Goal: Information Seeking & Learning: Get advice/opinions

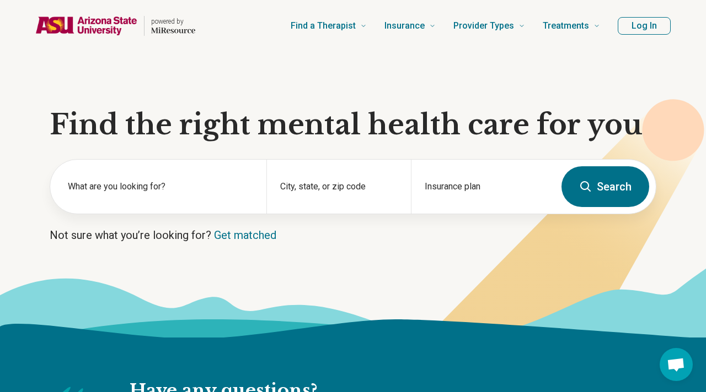
scroll to position [23, 0]
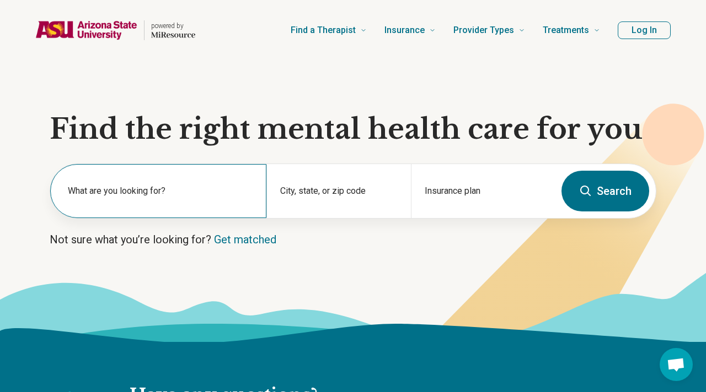
click at [170, 187] on label "What are you looking for?" at bounding box center [160, 191] width 185 height 13
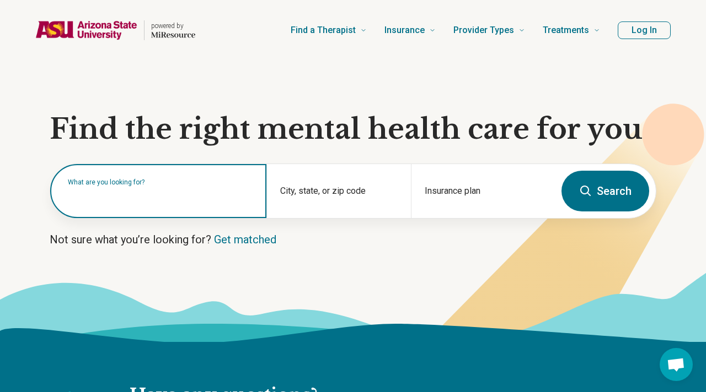
click at [152, 190] on input "text" at bounding box center [160, 196] width 185 height 13
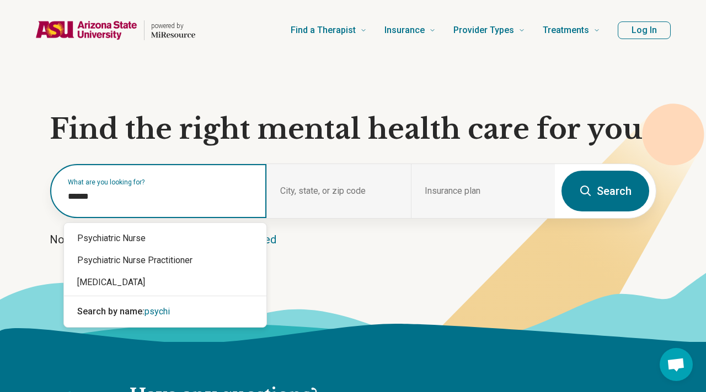
type input "*******"
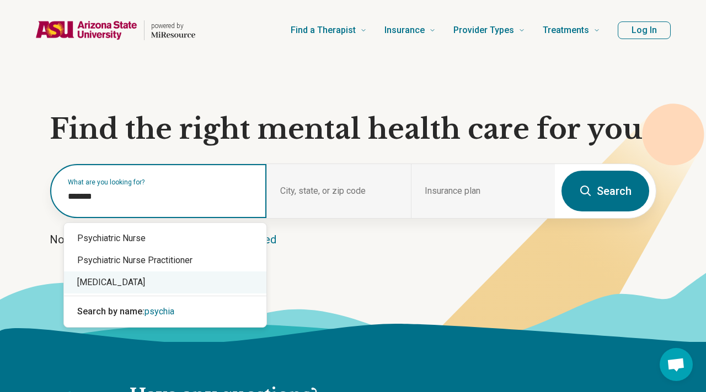
click at [125, 288] on div "[MEDICAL_DATA]" at bounding box center [165, 283] width 202 height 22
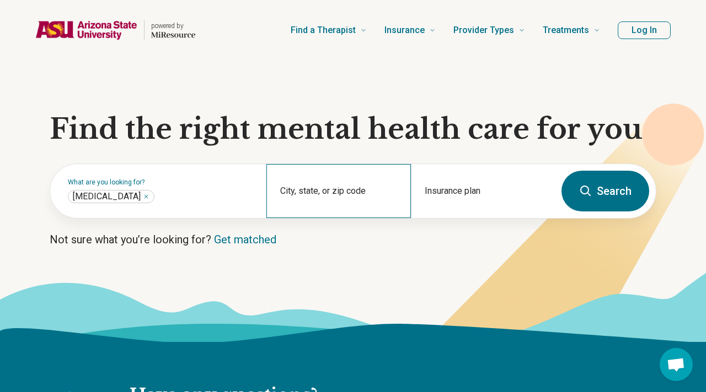
click at [306, 210] on div "City, state, or zip code" at bounding box center [338, 191] width 144 height 54
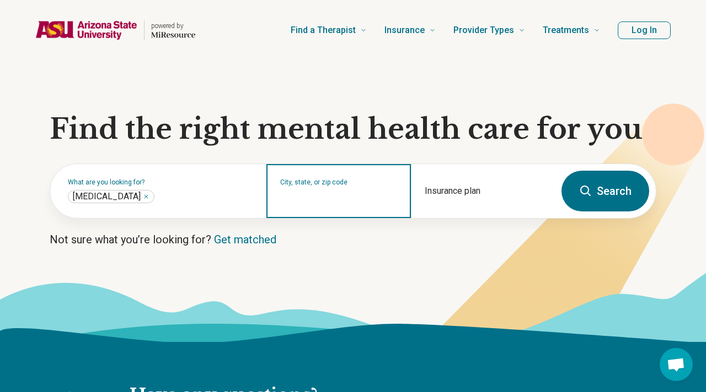
type input "*"
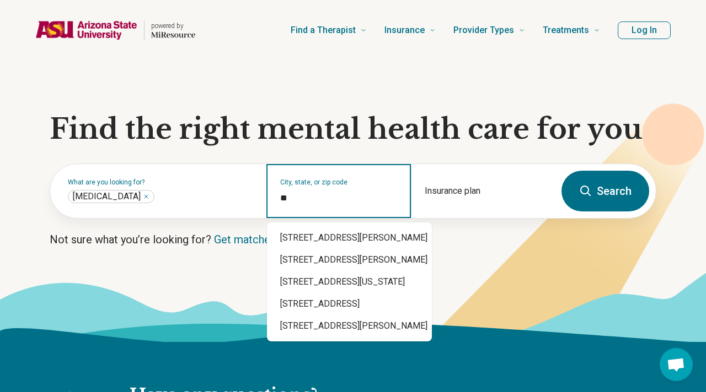
type input "*"
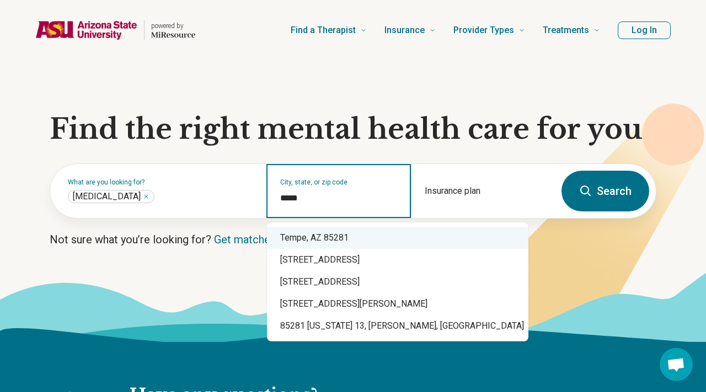
click at [335, 240] on div "Tempe, AZ 85281" at bounding box center [397, 238] width 261 height 22
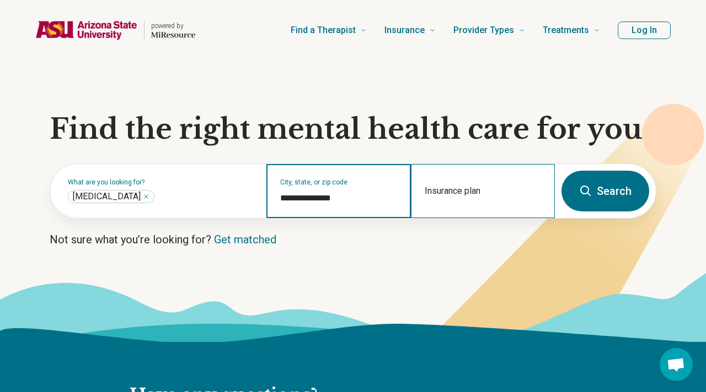
type input "**********"
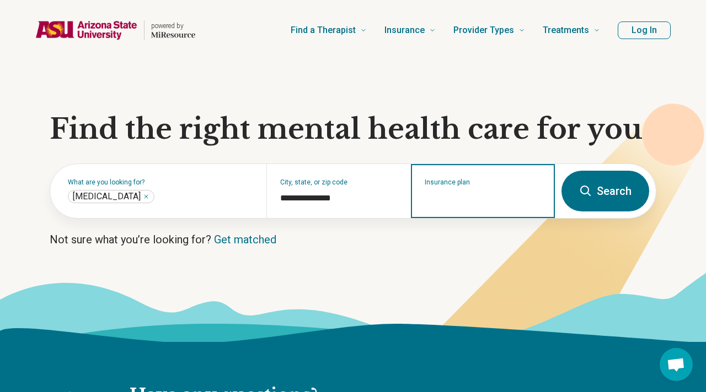
click at [437, 196] on input "Insurance plan" at bounding box center [482, 198] width 117 height 13
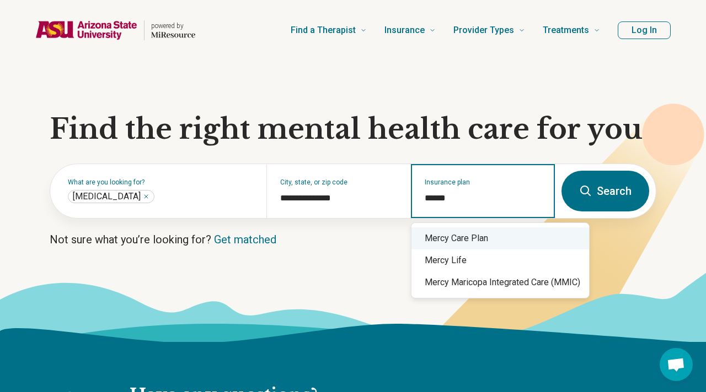
click at [483, 243] on div "Mercy Care Plan" at bounding box center [499, 239] width 177 height 22
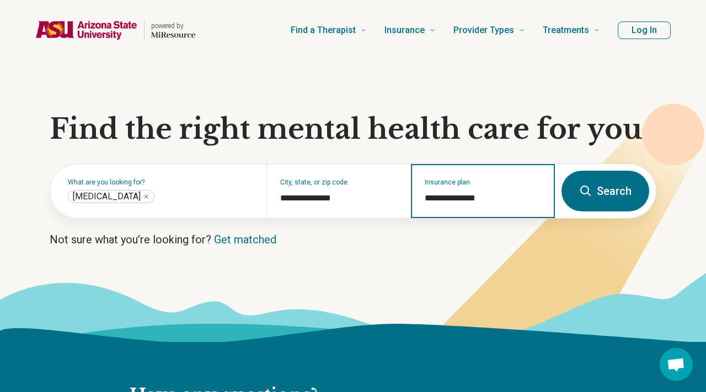
type input "**********"
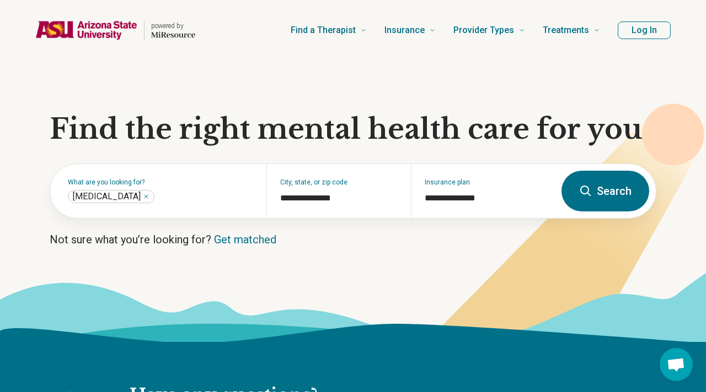
click at [596, 200] on button "Search" at bounding box center [605, 191] width 88 height 41
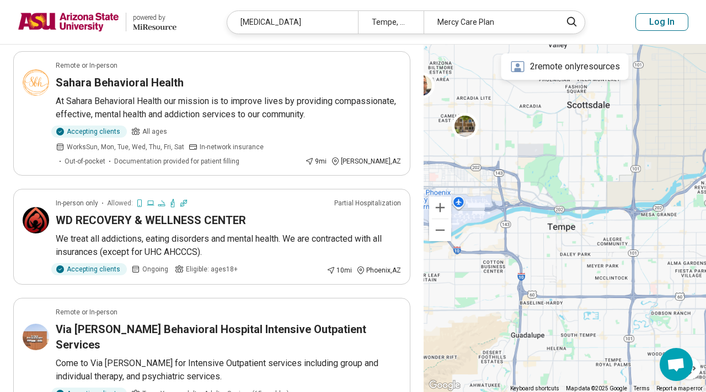
scroll to position [80, 0]
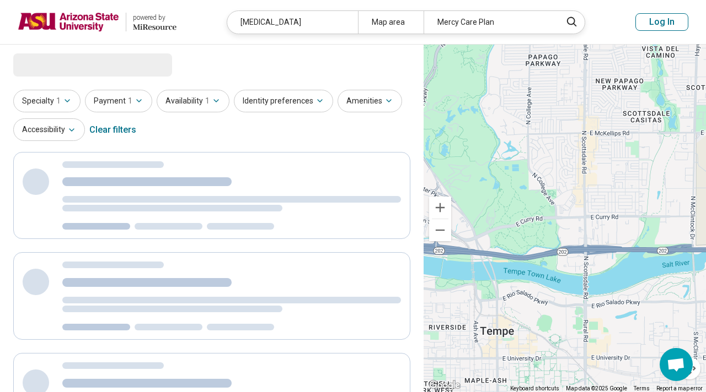
select select "***"
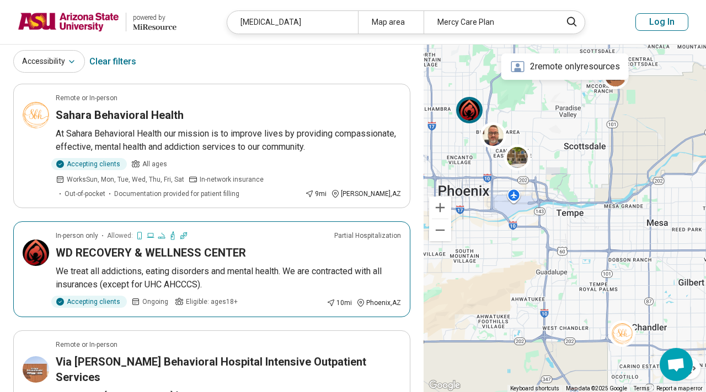
scroll to position [78, 0]
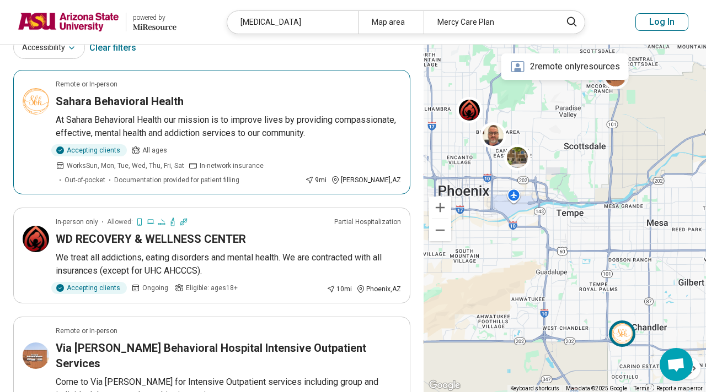
click at [239, 175] on span "Documentation provided for patient filling" at bounding box center [176, 180] width 125 height 10
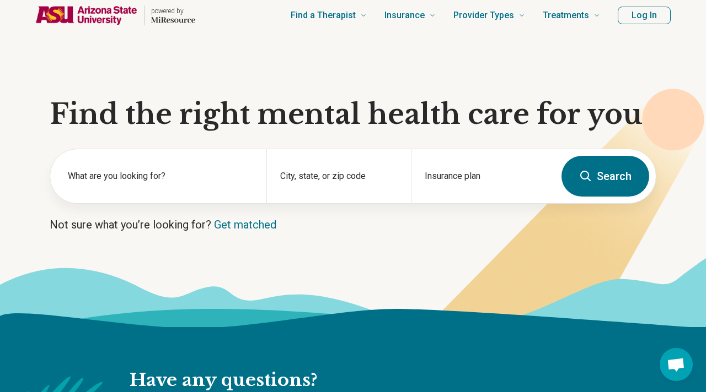
scroll to position [23, 0]
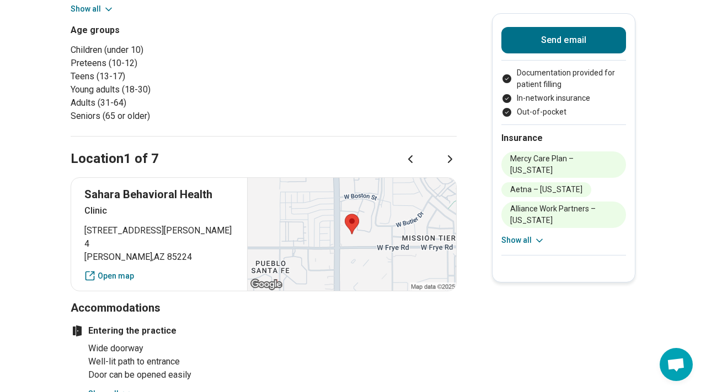
scroll to position [515, 0]
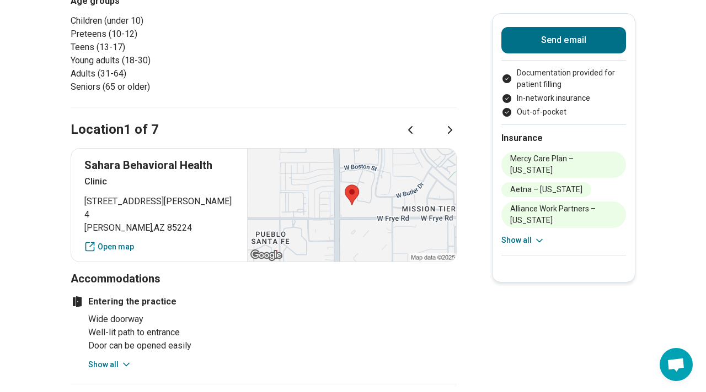
click at [410, 196] on div at bounding box center [351, 205] width 209 height 113
click at [317, 186] on div at bounding box center [351, 205] width 209 height 113
click at [117, 241] on link "Open map" at bounding box center [158, 247] width 149 height 12
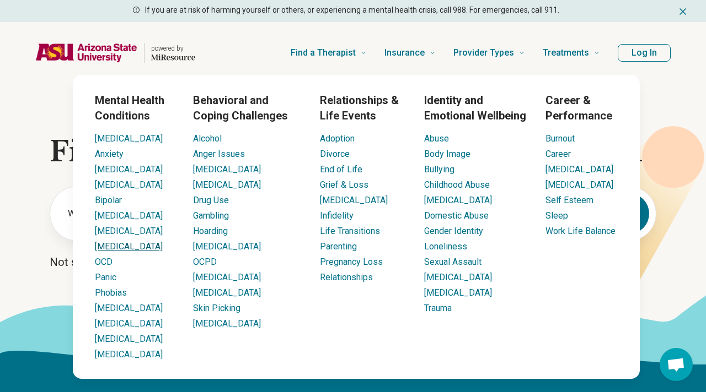
click at [120, 251] on link "[MEDICAL_DATA]" at bounding box center [129, 246] width 68 height 10
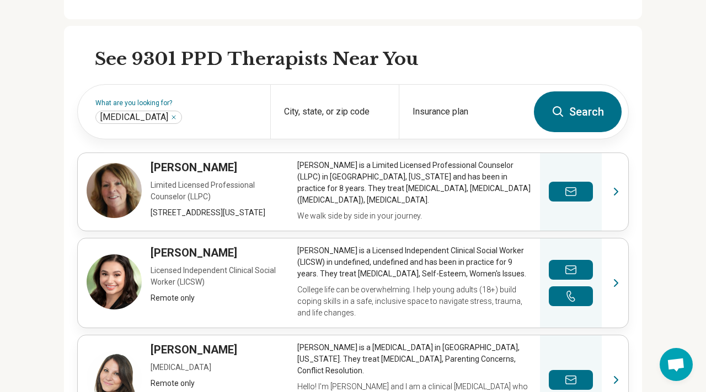
scroll to position [304, 0]
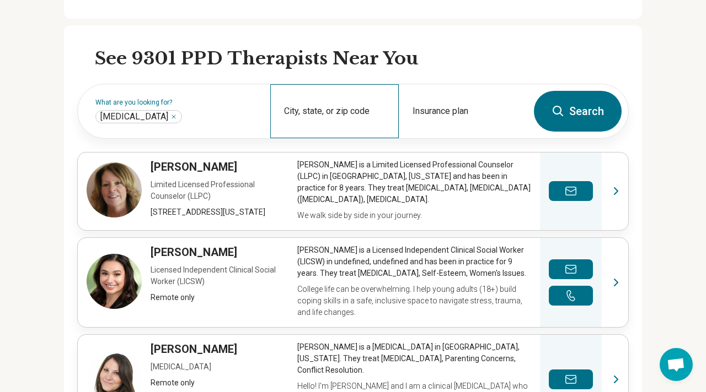
click at [342, 109] on div "City, state, or zip code" at bounding box center [334, 111] width 128 height 54
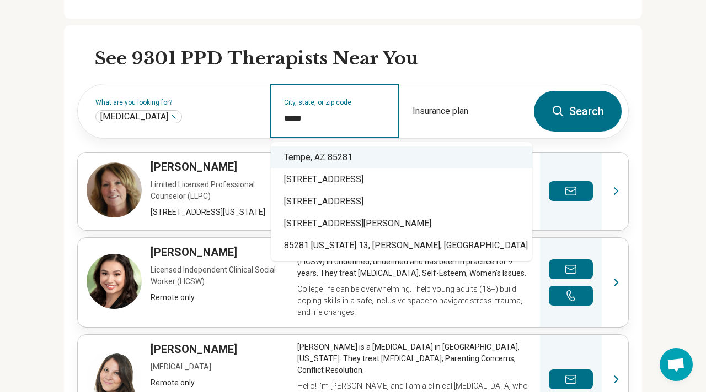
click at [369, 154] on div "Tempe, AZ 85281" at bounding box center [401, 158] width 261 height 22
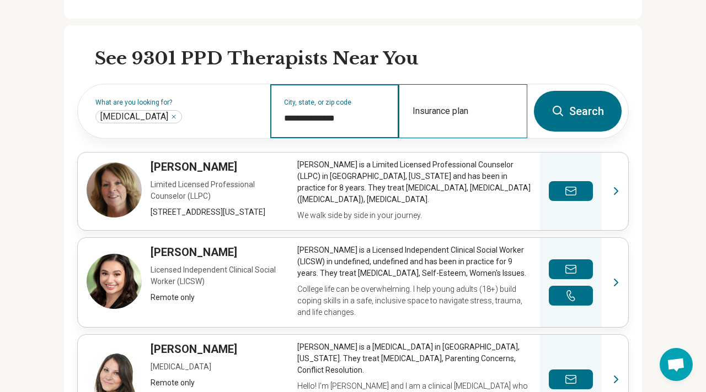
type input "**********"
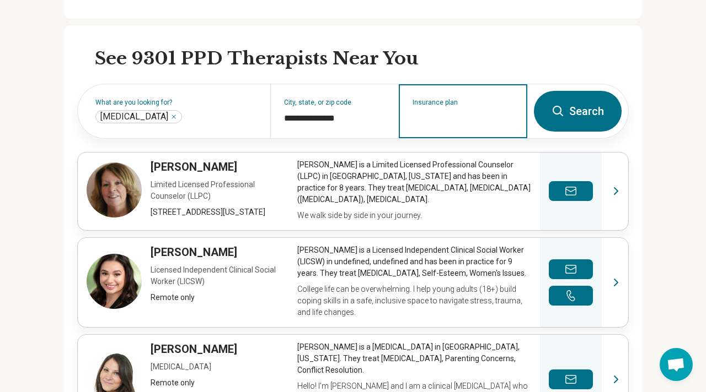
click at [463, 123] on input "Insurance plan" at bounding box center [462, 118] width 101 height 13
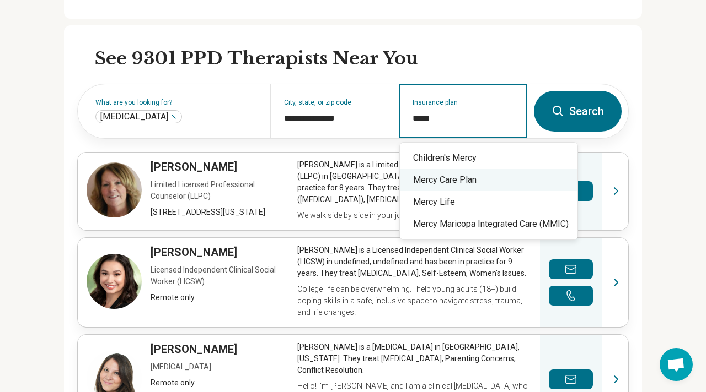
click at [477, 180] on div "Mercy Care Plan" at bounding box center [488, 180] width 177 height 22
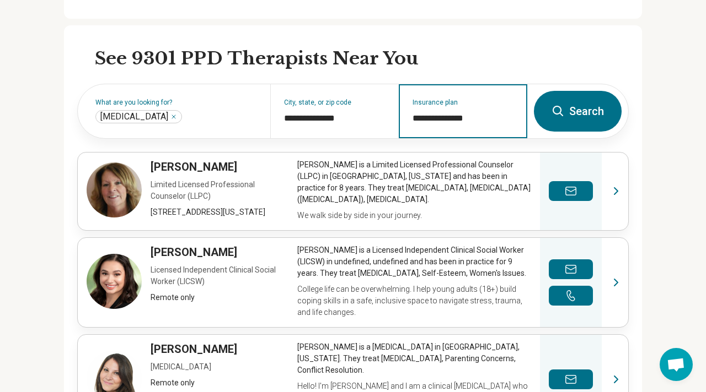
type input "**********"
click at [588, 116] on button "Search" at bounding box center [578, 111] width 88 height 41
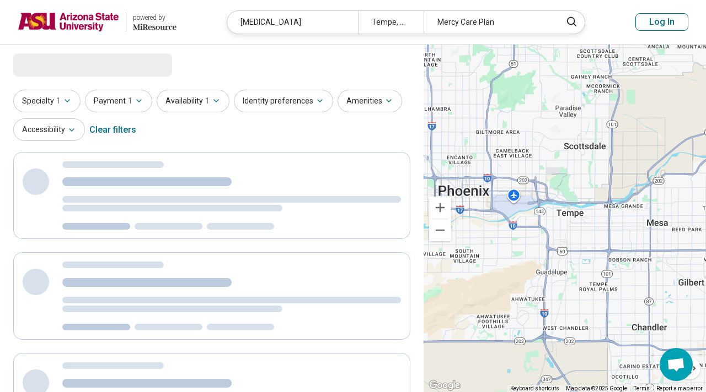
select select "***"
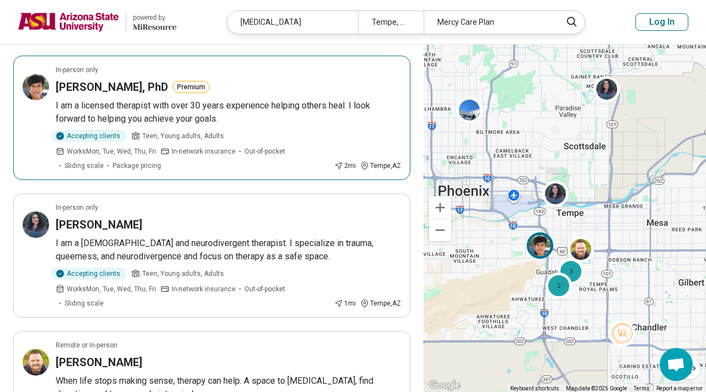
scroll to position [93, 0]
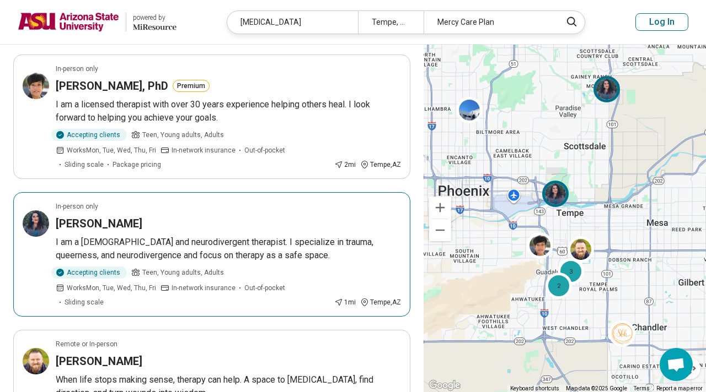
click at [268, 220] on article "In-person only Maya Duncan-Pope I am a queer and neurodivergent therapist. I sp…" at bounding box center [211, 254] width 397 height 125
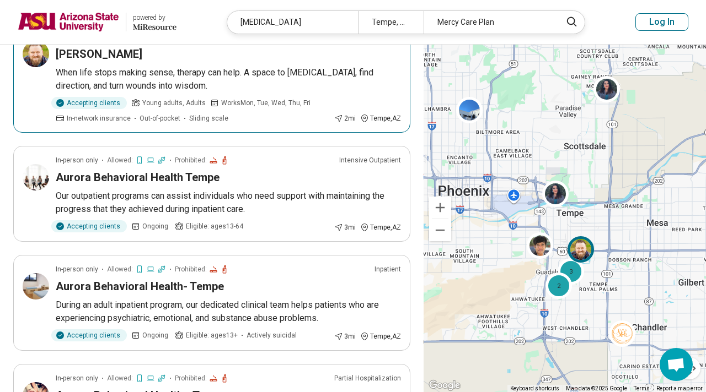
scroll to position [402, 0]
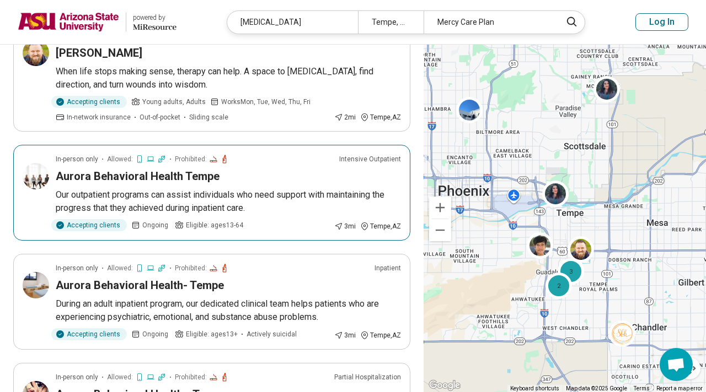
click at [293, 189] on p "Our outpatient programs can assist individuals who need support with maintainin…" at bounding box center [228, 202] width 345 height 26
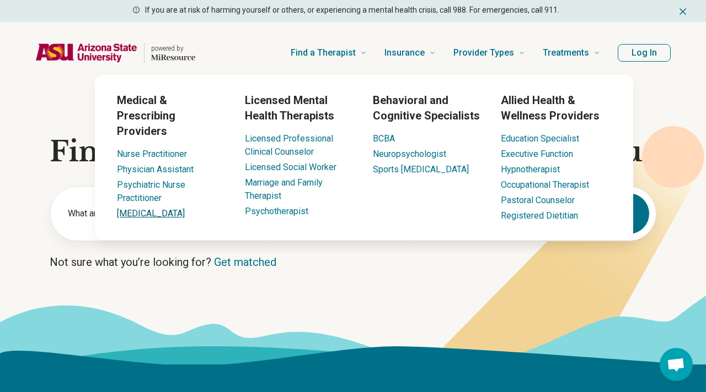
click at [150, 208] on link "[MEDICAL_DATA]" at bounding box center [151, 213] width 68 height 10
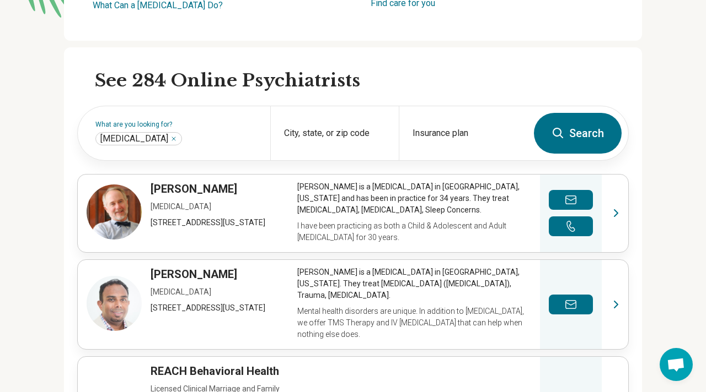
scroll to position [281, 0]
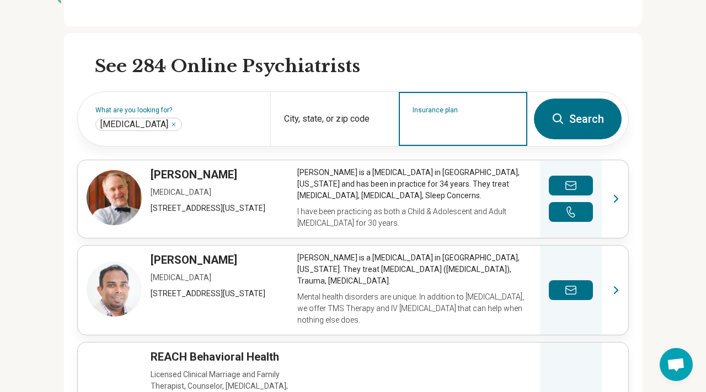
click at [423, 123] on input "Insurance plan" at bounding box center [462, 126] width 101 height 13
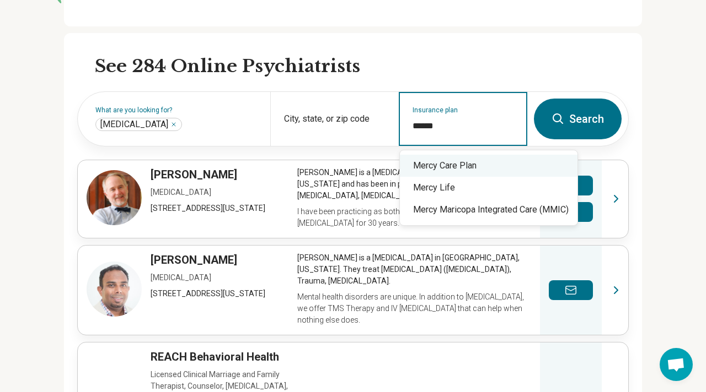
click at [443, 162] on div "Mercy Care Plan" at bounding box center [488, 166] width 177 height 22
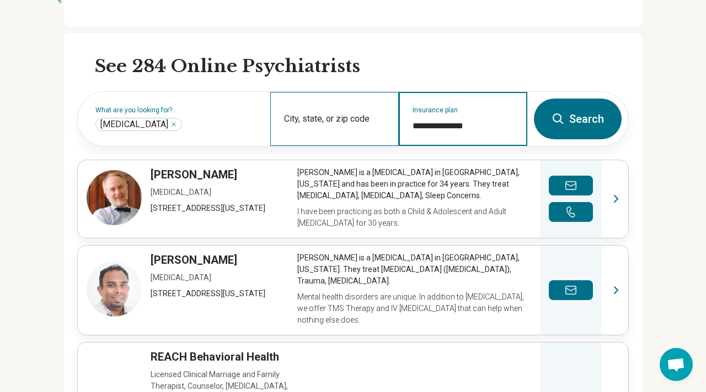
type input "**********"
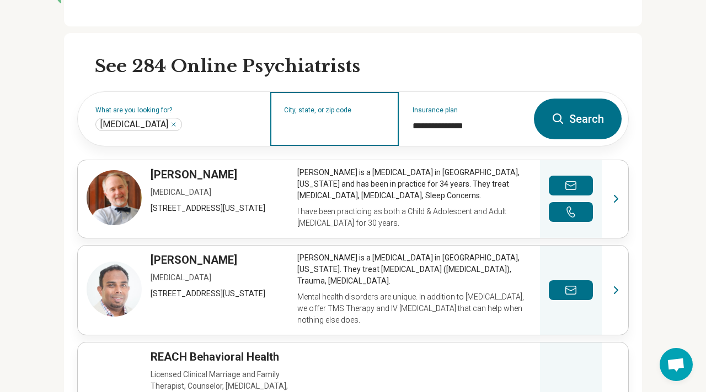
click at [343, 122] on input "City, state, or zip code" at bounding box center [334, 126] width 101 height 13
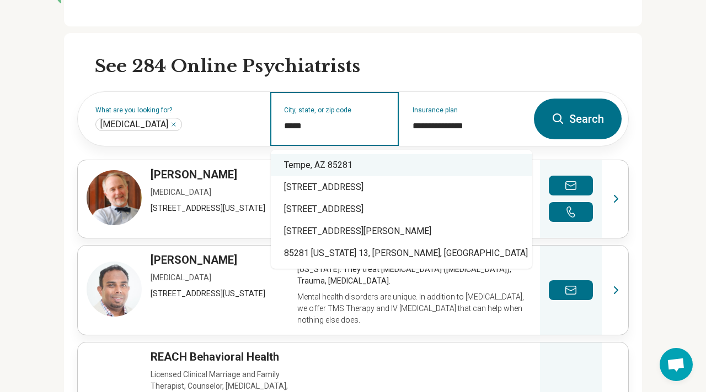
click at [379, 154] on div "Tempe, AZ 85281" at bounding box center [401, 165] width 261 height 22
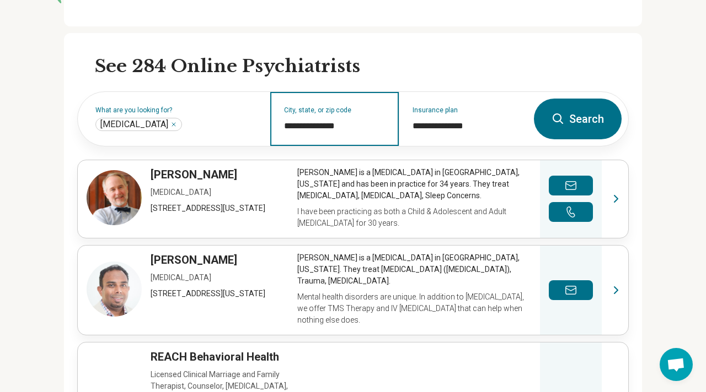
type input "**********"
click at [561, 117] on icon at bounding box center [557, 119] width 10 height 10
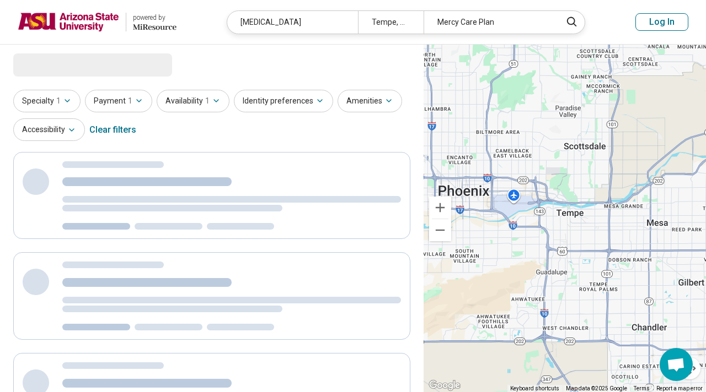
select select "***"
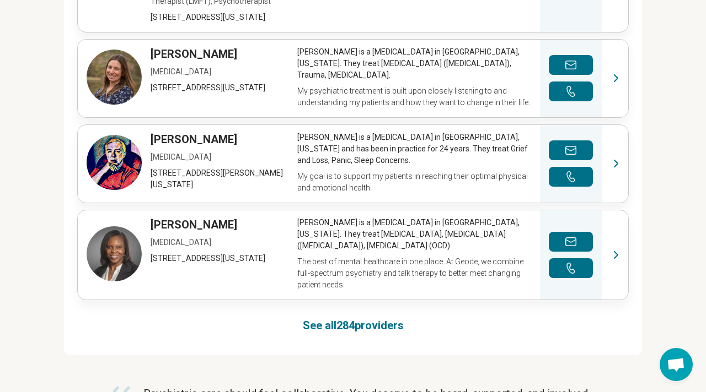
scroll to position [812, 0]
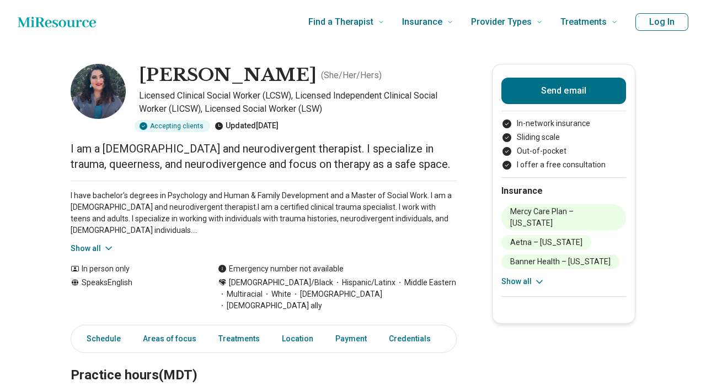
click at [91, 105] on img at bounding box center [98, 91] width 55 height 55
click at [86, 91] on img at bounding box center [98, 91] width 55 height 55
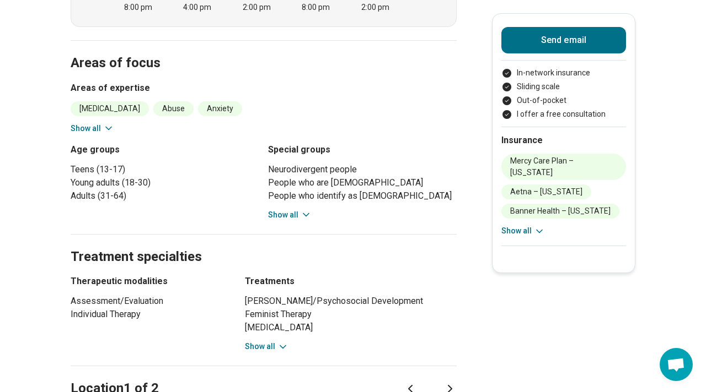
scroll to position [347, 0]
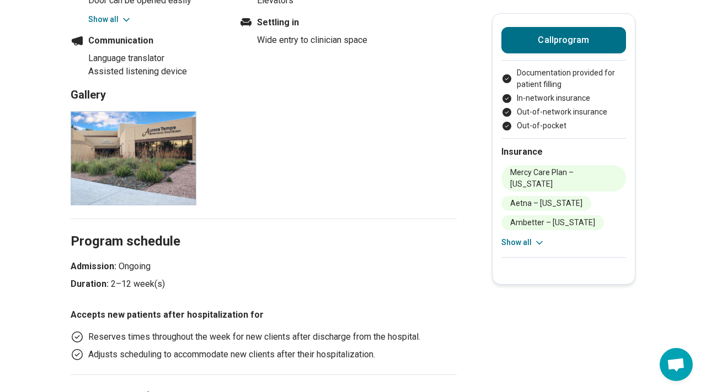
scroll to position [939, 0]
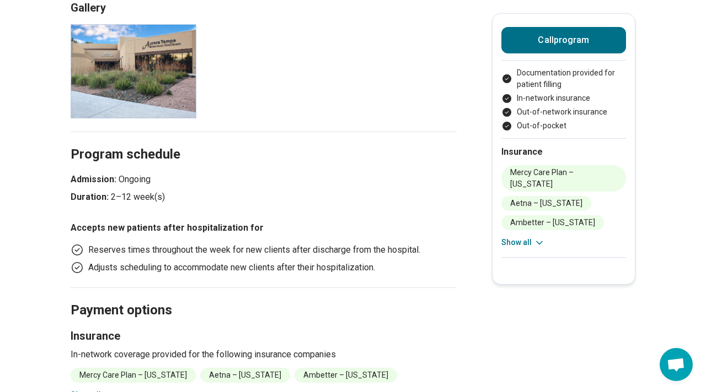
click at [141, 84] on img at bounding box center [134, 71] width 126 height 94
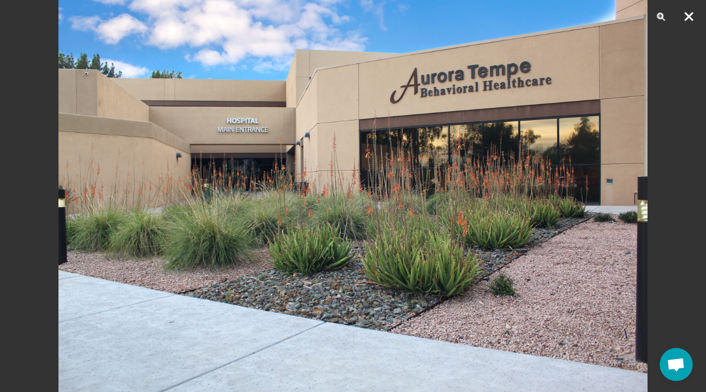
click at [686, 19] on button "Close" at bounding box center [689, 16] width 28 height 33
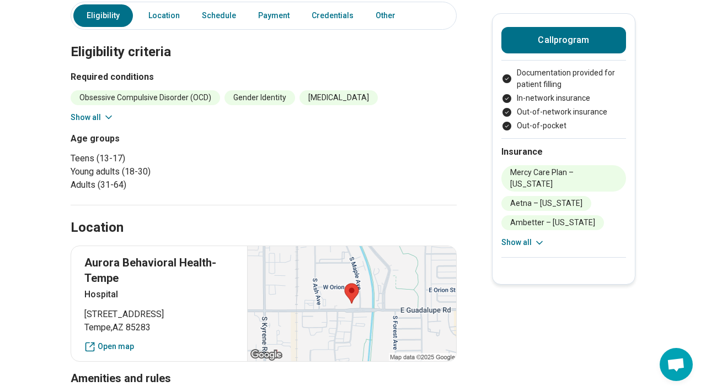
scroll to position [0, 0]
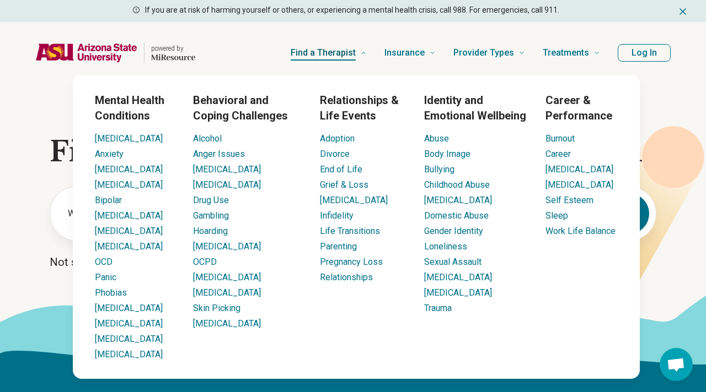
click at [354, 55] on span "Find a Therapist" at bounding box center [322, 52] width 65 height 15
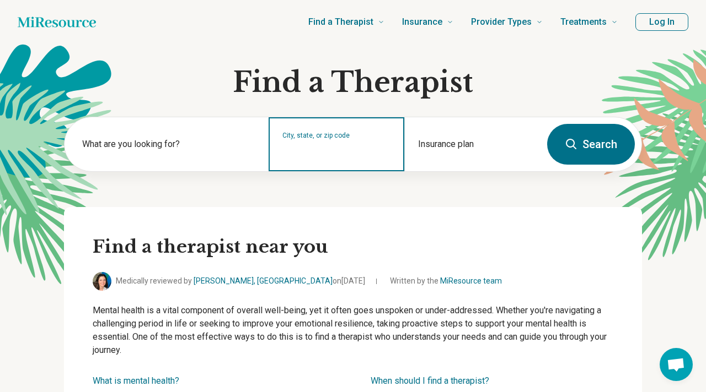
click at [296, 150] on input "City, state, or zip code" at bounding box center [336, 151] width 109 height 13
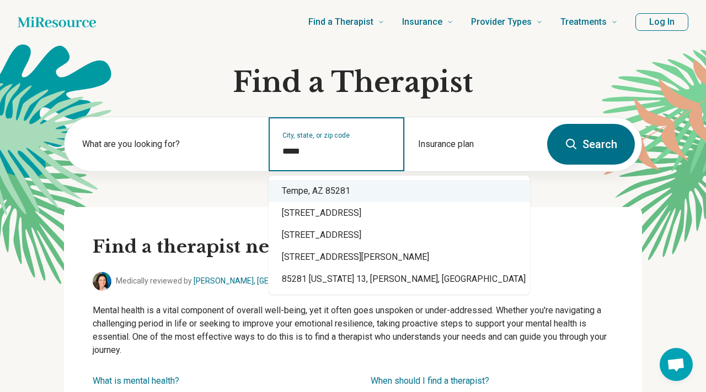
click at [313, 184] on div "Tempe, AZ 85281" at bounding box center [398, 191] width 261 height 22
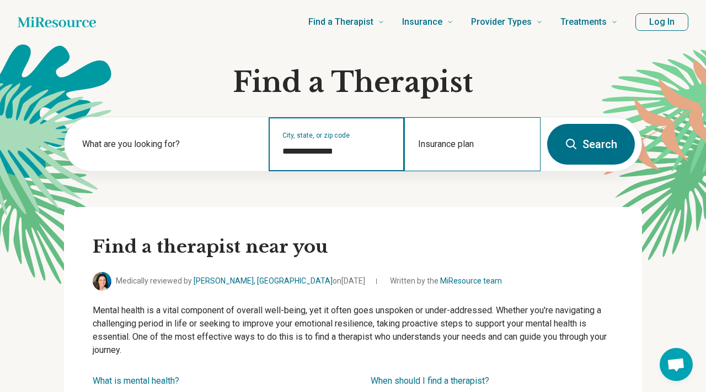
type input "**********"
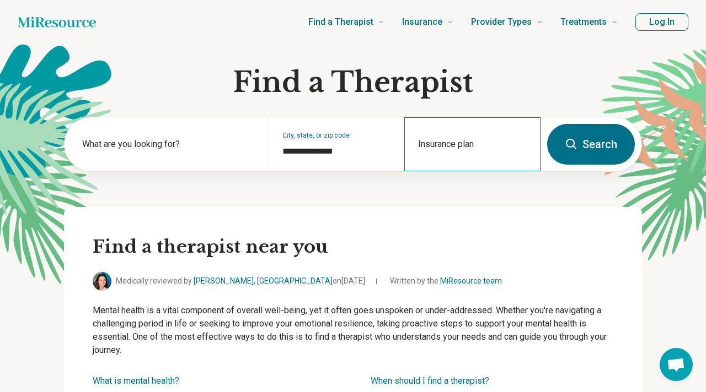
click at [473, 168] on div "Insurance plan" at bounding box center [472, 144] width 136 height 54
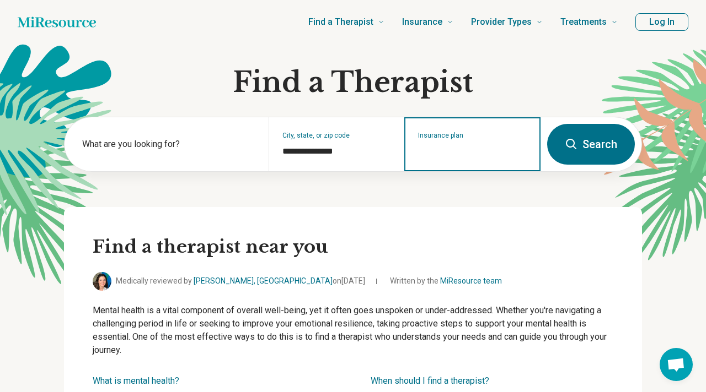
type input "*"
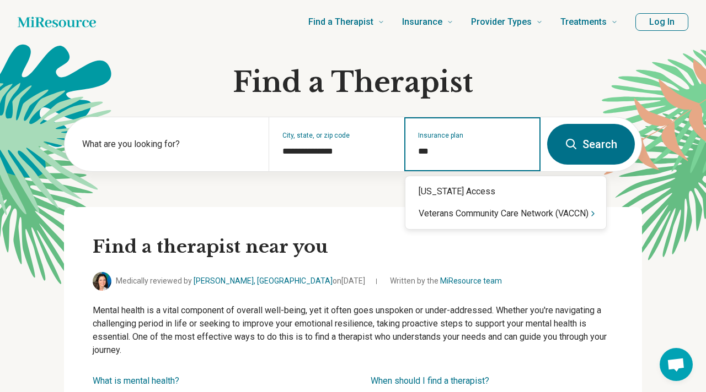
type input "**"
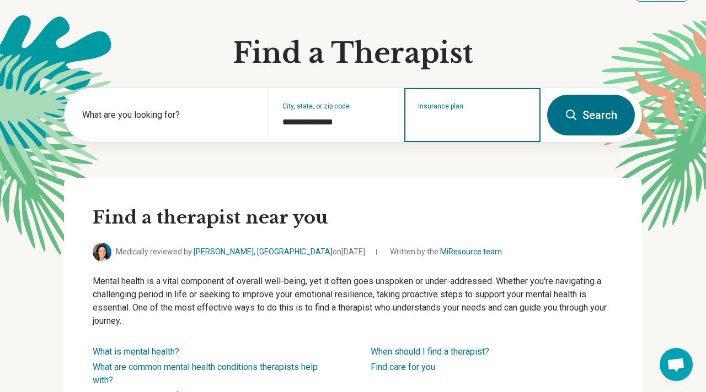
scroll to position [27, 0]
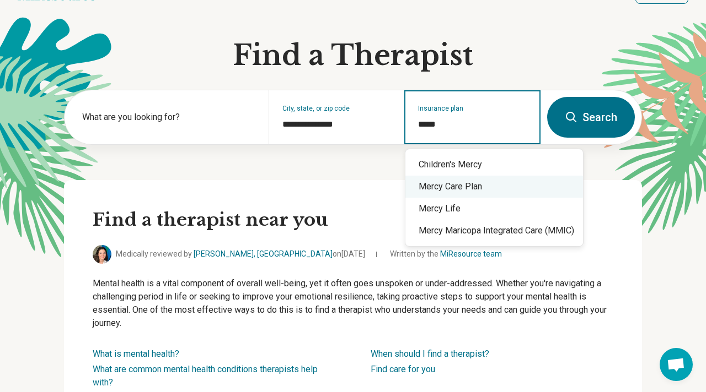
click at [505, 190] on div "Mercy Care Plan" at bounding box center [493, 187] width 177 height 22
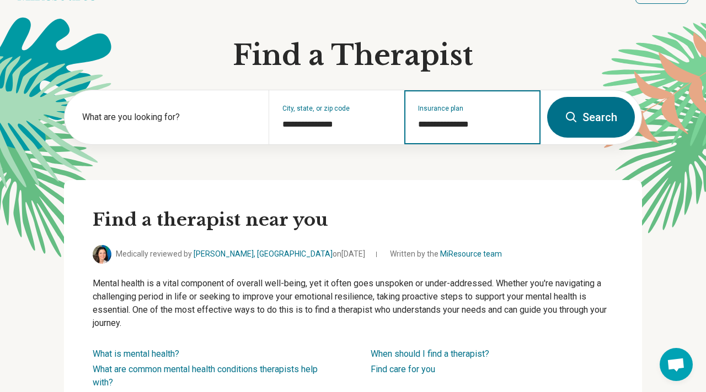
type input "**********"
click at [598, 114] on button "Search" at bounding box center [591, 117] width 88 height 41
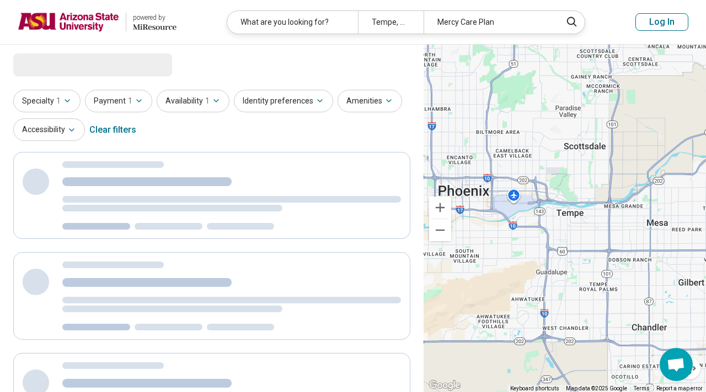
select select "***"
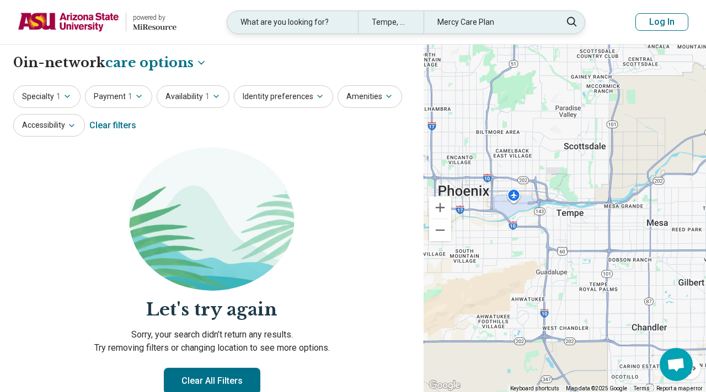
click at [331, 30] on div "What are you looking for?" at bounding box center [292, 22] width 131 height 23
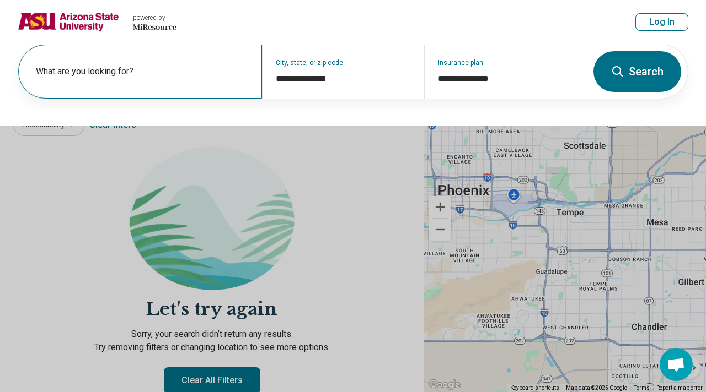
click at [189, 62] on div "What are you looking for?" at bounding box center [140, 72] width 244 height 54
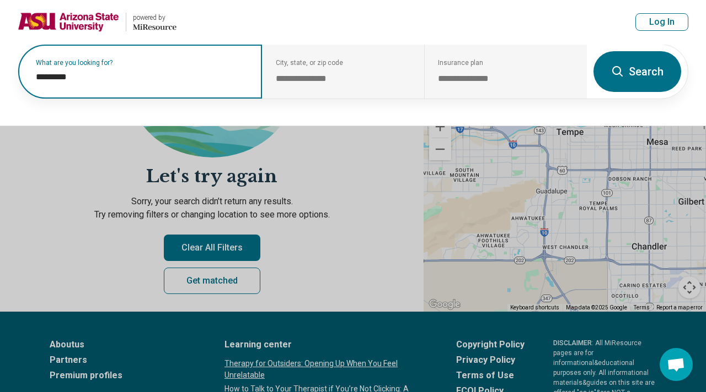
type input "*********"
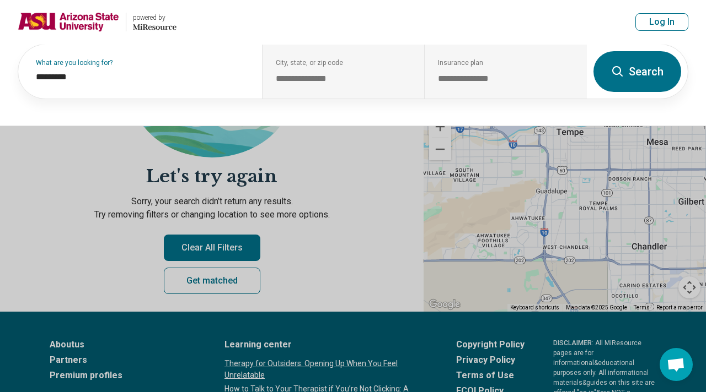
click at [125, 185] on button at bounding box center [353, 196] width 706 height 392
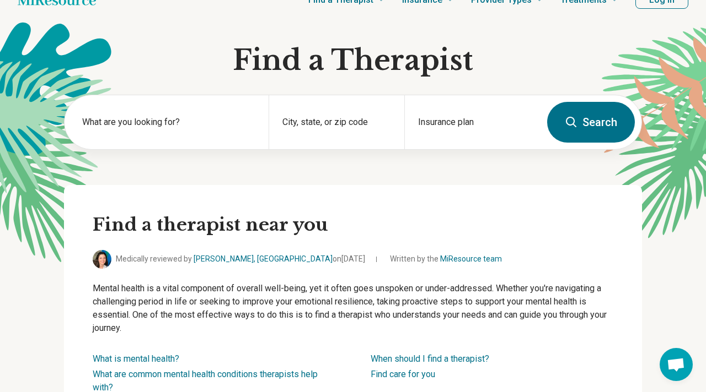
scroll to position [27, 0]
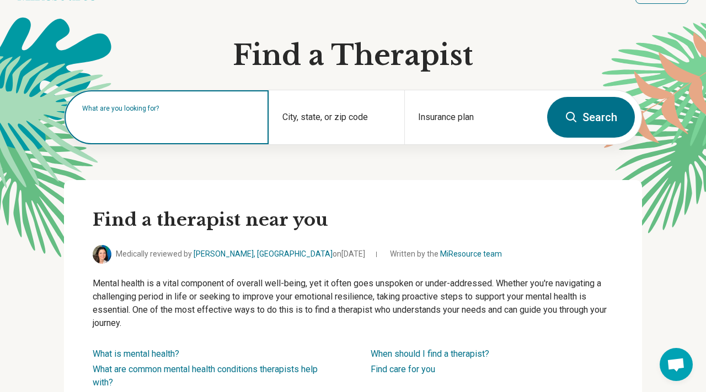
click at [187, 132] on div "What are you looking for?" at bounding box center [166, 117] width 204 height 54
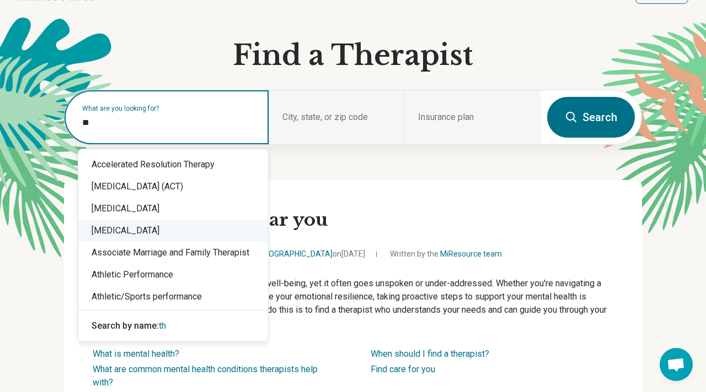
scroll to position [0, 0]
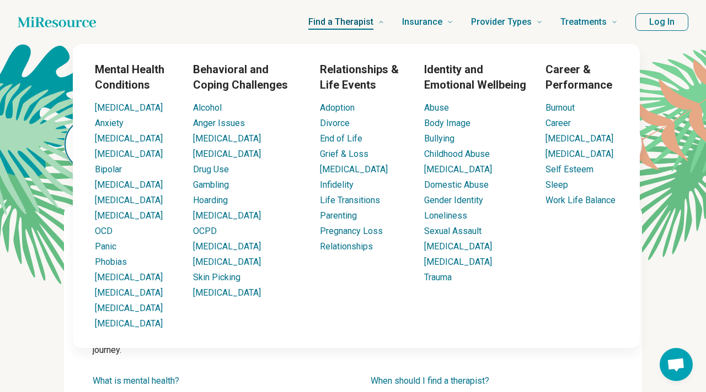
type input "**"
click at [344, 24] on span "Find a Therapist" at bounding box center [340, 21] width 65 height 15
click at [112, 126] on link "Anxiety" at bounding box center [109, 123] width 29 height 10
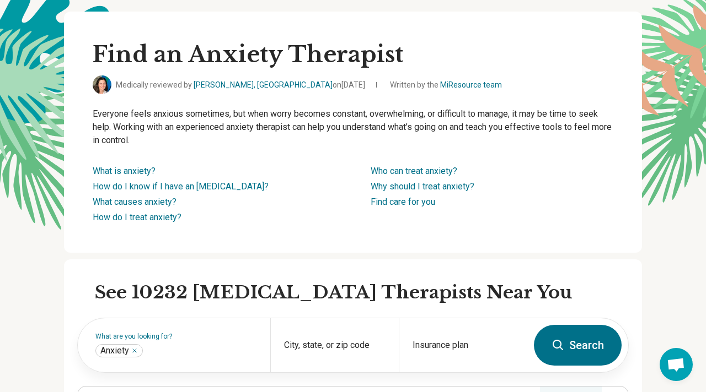
scroll to position [41, 0]
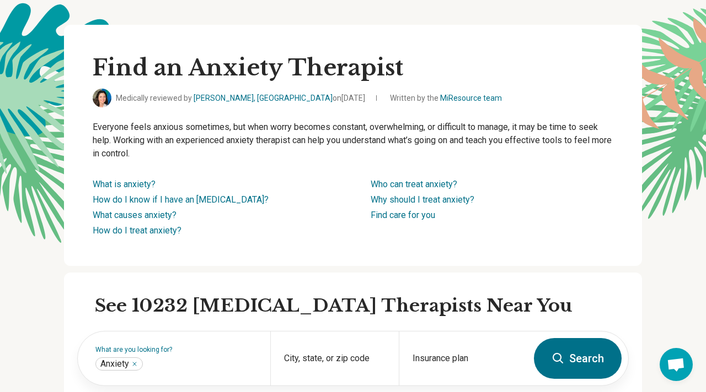
click at [379, 257] on div "Find an Anxiety Therapist Medically reviewed by [PERSON_NAME], MD on [DATE] Wri…" at bounding box center [353, 145] width 578 height 241
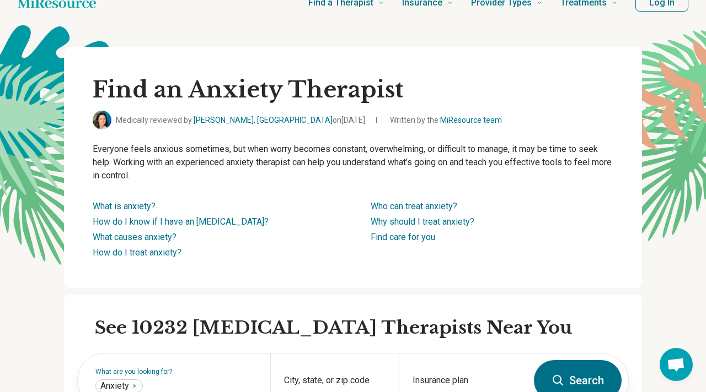
scroll to position [0, 0]
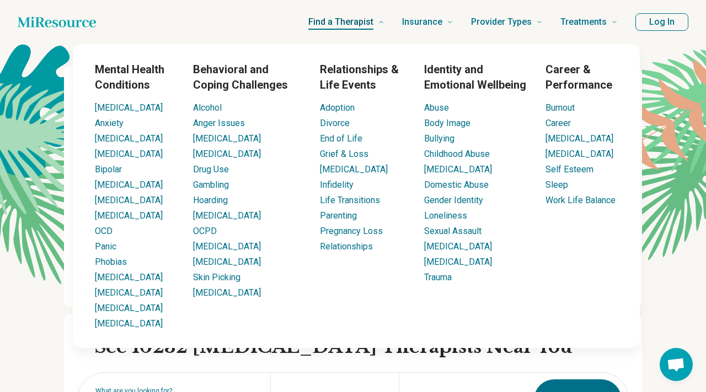
click at [346, 29] on span "Find a Therapist" at bounding box center [340, 21] width 65 height 15
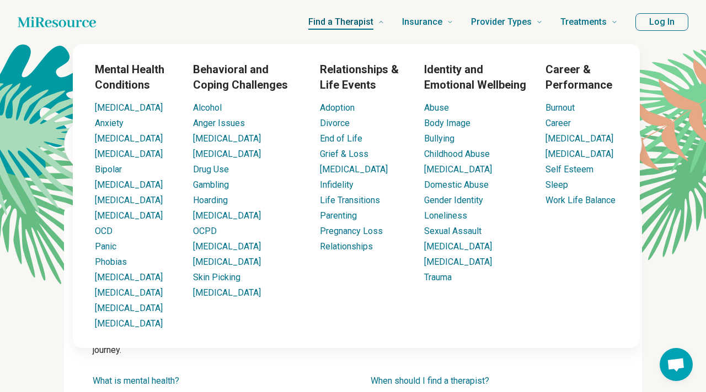
click at [317, 32] on link "Find a Therapist" at bounding box center [346, 22] width 76 height 44
click at [116, 215] on link "[MEDICAL_DATA]" at bounding box center [129, 216] width 68 height 10
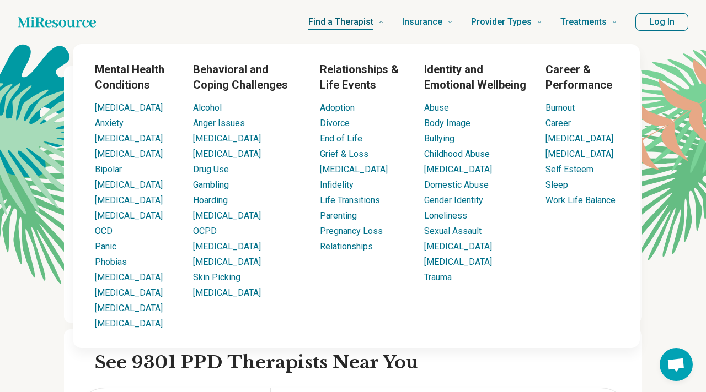
click at [327, 28] on span "Find a Therapist" at bounding box center [340, 21] width 65 height 15
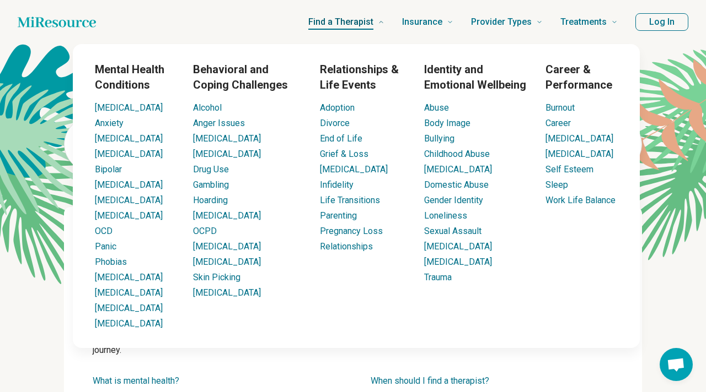
click at [334, 37] on link "Find a Therapist" at bounding box center [346, 22] width 76 height 44
click at [123, 219] on link "[MEDICAL_DATA]" at bounding box center [129, 216] width 68 height 10
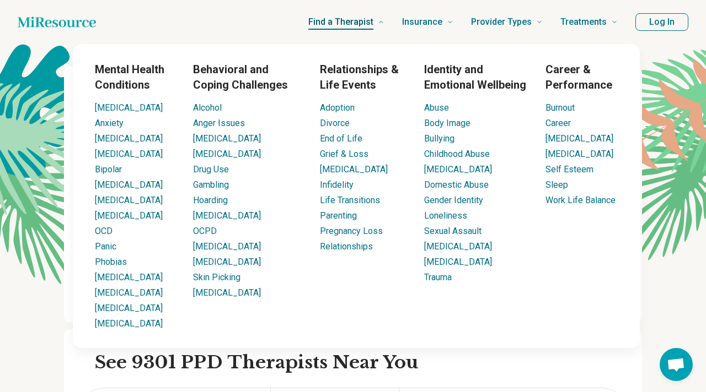
click at [327, 21] on span "Find a Therapist" at bounding box center [340, 21] width 65 height 15
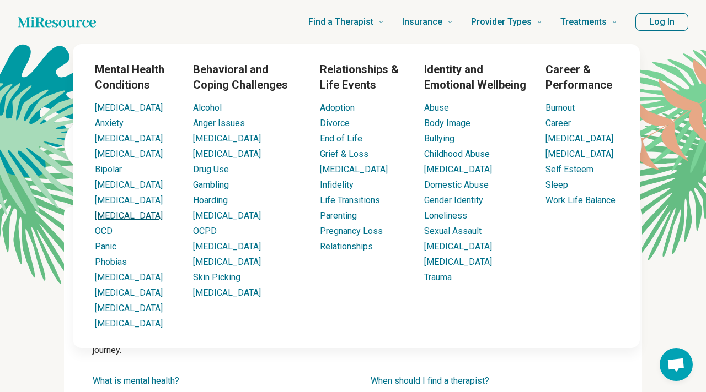
click at [112, 218] on link "[MEDICAL_DATA]" at bounding box center [129, 216] width 68 height 10
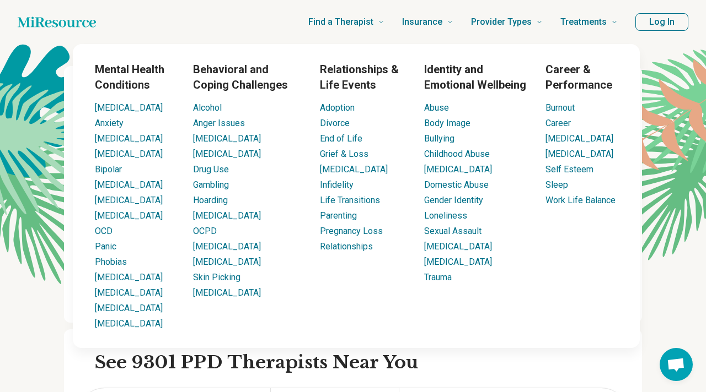
click at [122, 283] on li "[MEDICAL_DATA]" at bounding box center [135, 277] width 80 height 13
click at [123, 276] on link "[MEDICAL_DATA]" at bounding box center [129, 277] width 68 height 10
click at [110, 172] on link "Bipolar" at bounding box center [108, 169] width 27 height 10
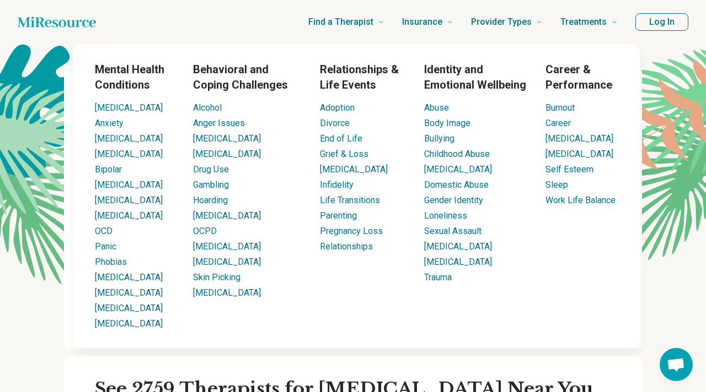
click at [125, 209] on li "[MEDICAL_DATA]" at bounding box center [135, 215] width 80 height 13
click at [125, 214] on link "[MEDICAL_DATA]" at bounding box center [129, 216] width 68 height 10
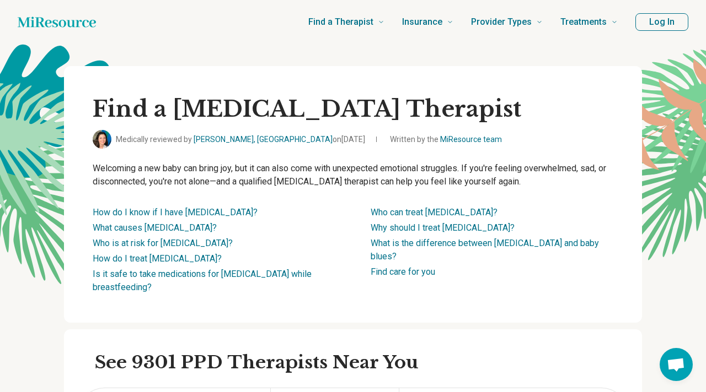
click at [331, 131] on div "Medically reviewed by Gabriela Asturias, MD on May 23, 2025" at bounding box center [238, 139] width 290 height 19
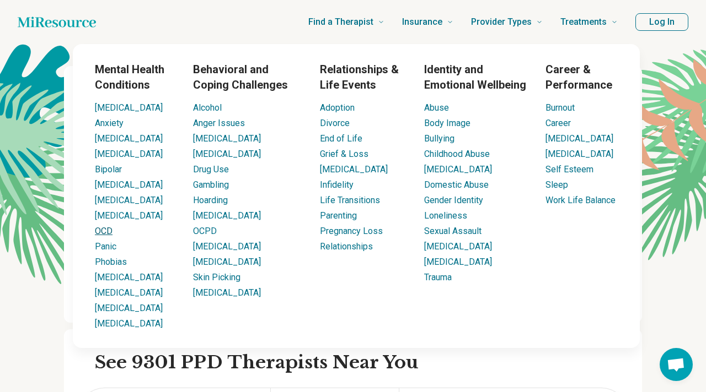
click at [106, 226] on link "OCD" at bounding box center [104, 231] width 18 height 10
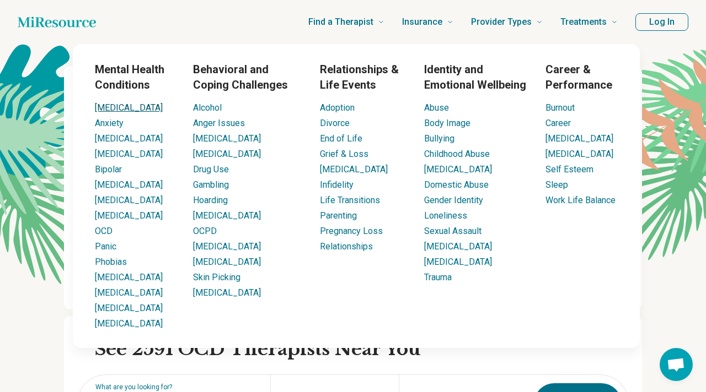
click at [107, 112] on link "[MEDICAL_DATA]" at bounding box center [129, 108] width 68 height 10
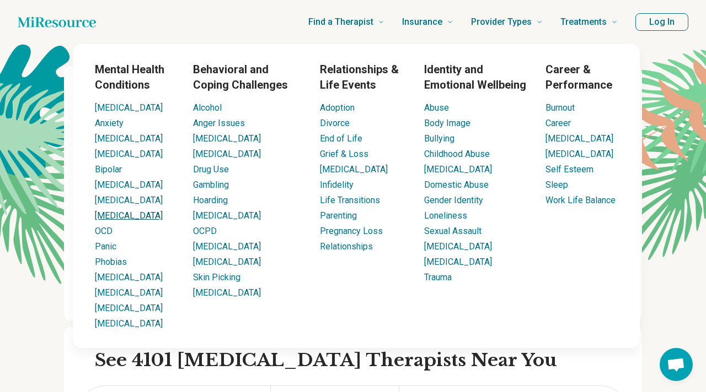
click at [128, 216] on link "[MEDICAL_DATA]" at bounding box center [129, 216] width 68 height 10
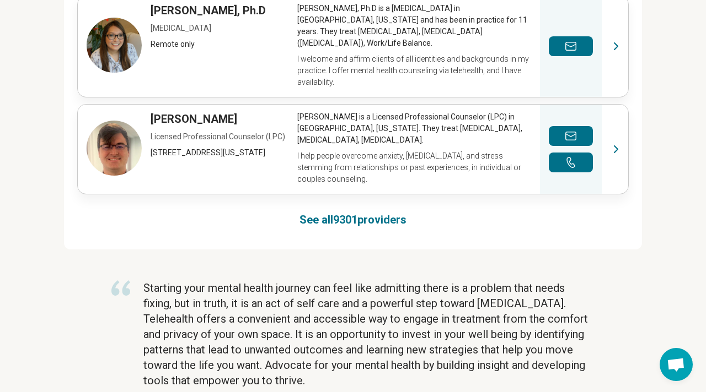
scroll to position [922, 0]
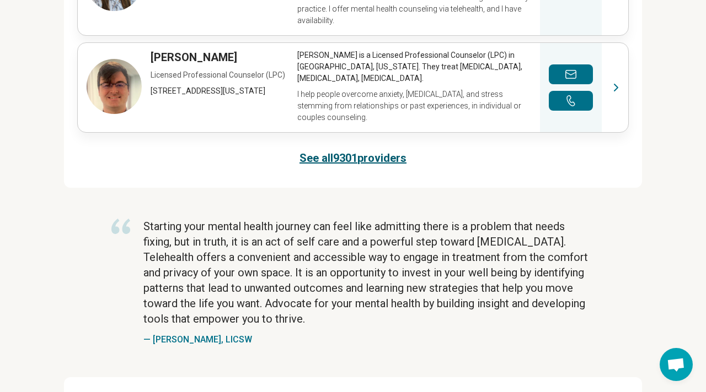
click at [342, 150] on link "See all 9301 providers" at bounding box center [352, 157] width 107 height 15
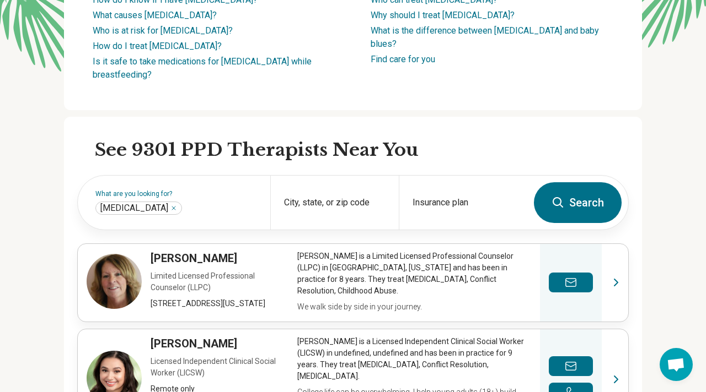
scroll to position [216, 0]
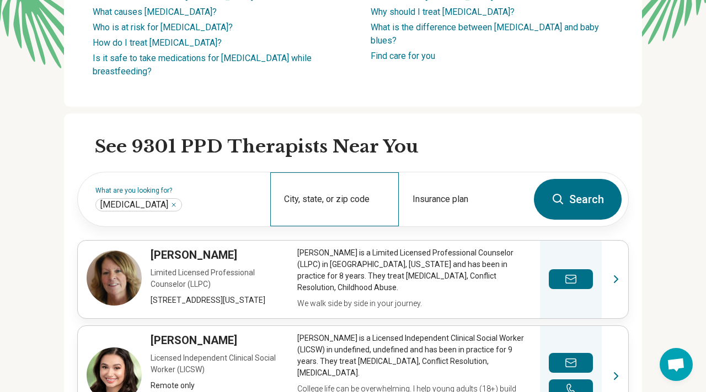
click at [343, 195] on div "City, state, or zip code" at bounding box center [334, 200] width 128 height 54
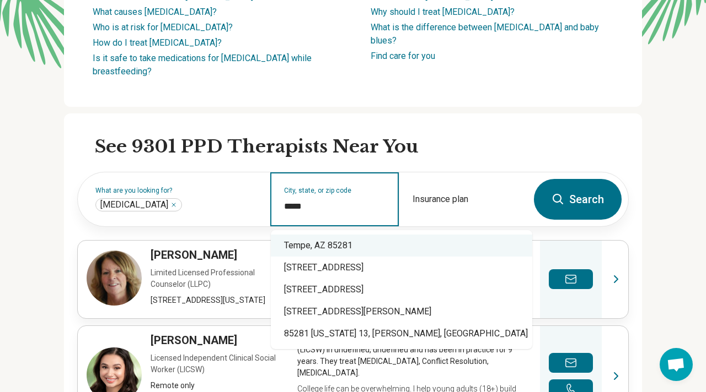
click at [344, 250] on div "Tempe, AZ 85281" at bounding box center [401, 246] width 261 height 22
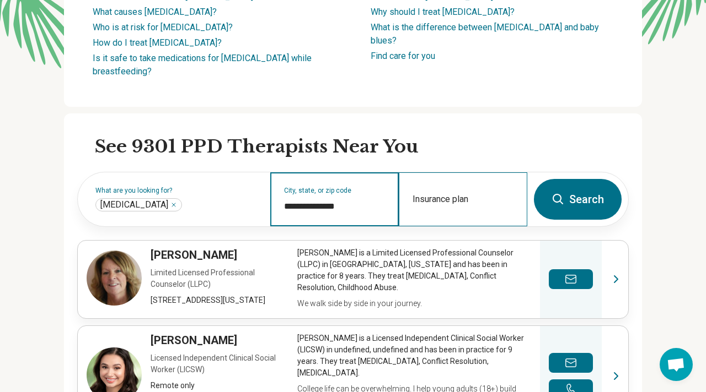
type input "**********"
click at [475, 220] on div "Insurance plan" at bounding box center [463, 200] width 128 height 54
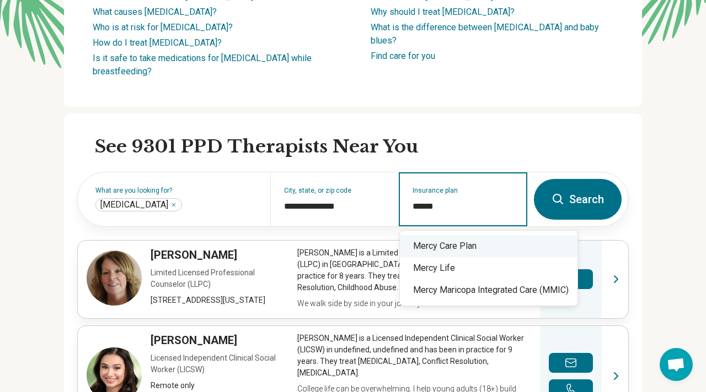
click at [485, 247] on div "Mercy Care Plan" at bounding box center [488, 246] width 177 height 22
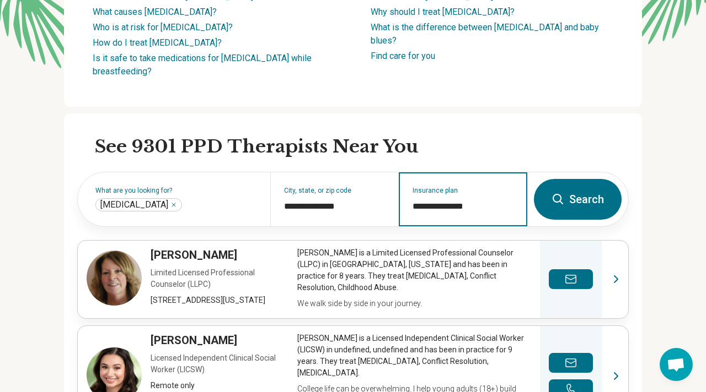
type input "**********"
click at [587, 224] on form "**********" at bounding box center [352, 199] width 551 height 55
click at [584, 215] on button "Search" at bounding box center [578, 199] width 88 height 41
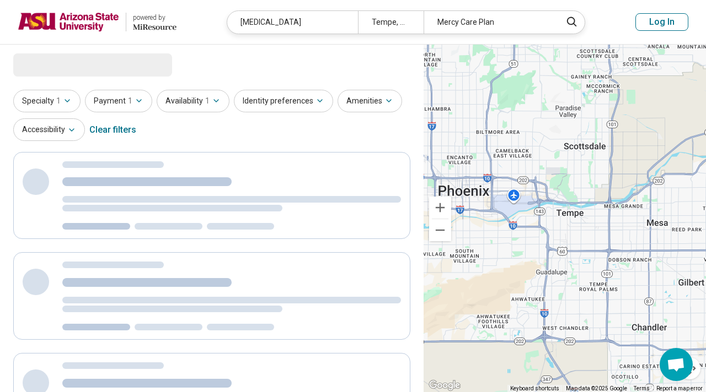
select select "***"
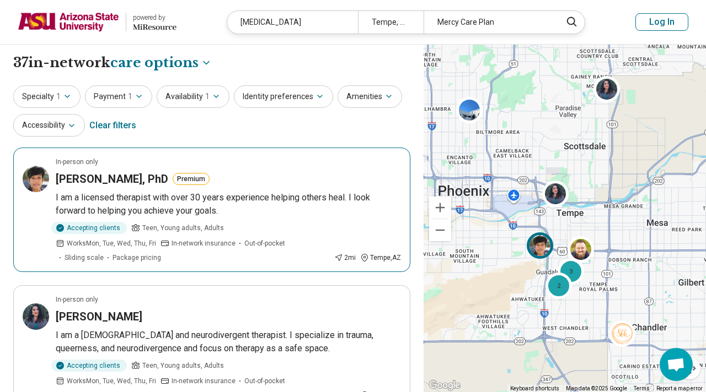
click at [289, 211] on p "I am a licensed therapist with over 30 years experience helping others heal. I …" at bounding box center [228, 204] width 345 height 26
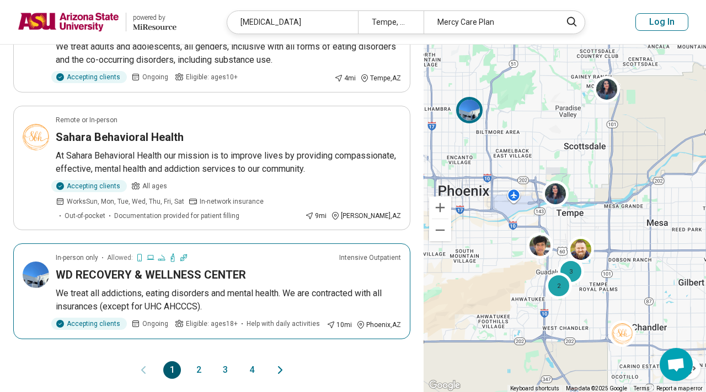
scroll to position [988, 0]
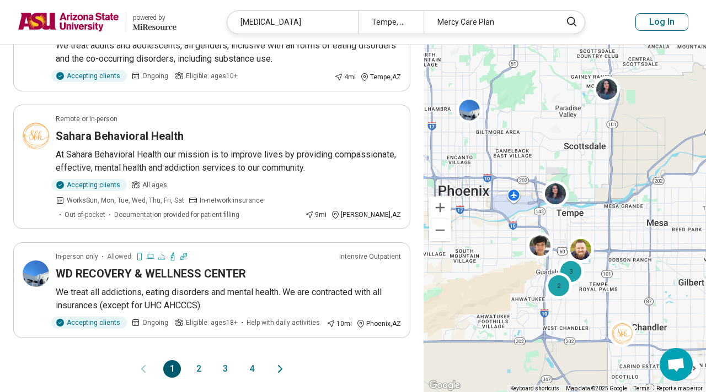
click at [204, 360] on button "2" at bounding box center [199, 369] width 18 height 18
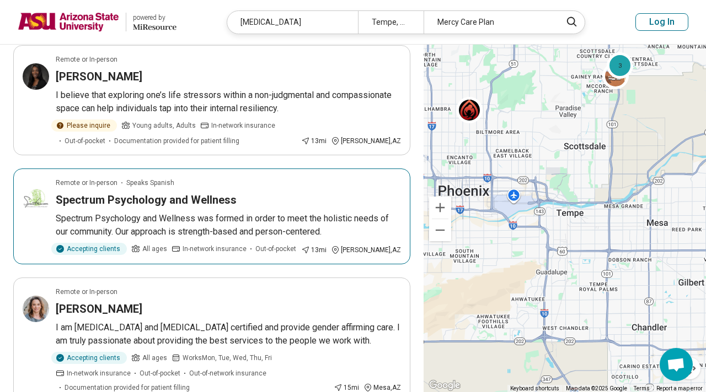
scroll to position [849, 0]
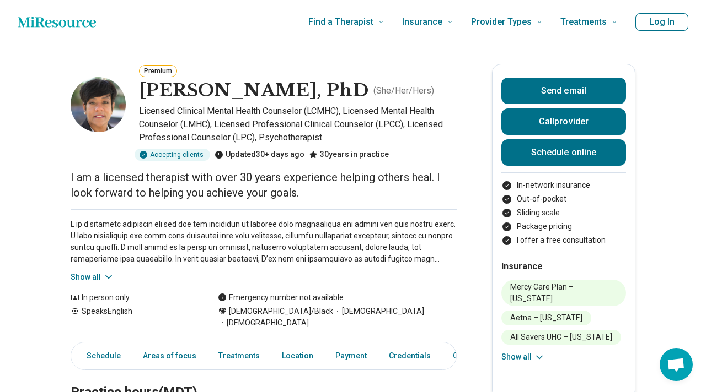
click at [115, 131] on div "Premium [PERSON_NAME], PhD ( She/Her/Hers ) Licensed Clinical Mental Health Cou…" at bounding box center [264, 112] width 386 height 97
click at [108, 122] on img at bounding box center [98, 104] width 55 height 55
click at [99, 104] on img at bounding box center [98, 104] width 55 height 55
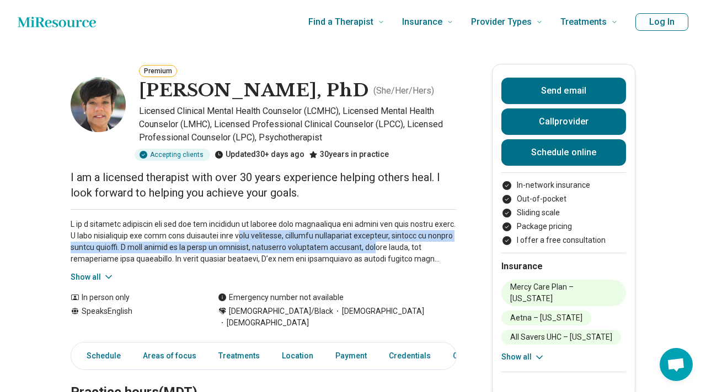
drag, startPoint x: 242, startPoint y: 237, endPoint x: 362, endPoint y: 246, distance: 120.0
click at [362, 246] on p at bounding box center [264, 242] width 386 height 46
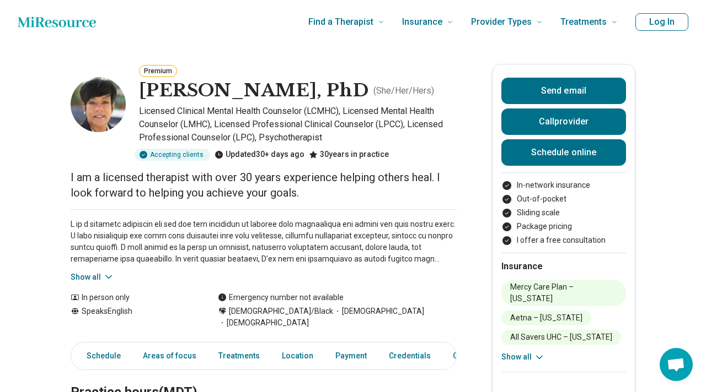
click at [394, 245] on p at bounding box center [264, 242] width 386 height 46
click at [103, 275] on icon at bounding box center [108, 277] width 11 height 11
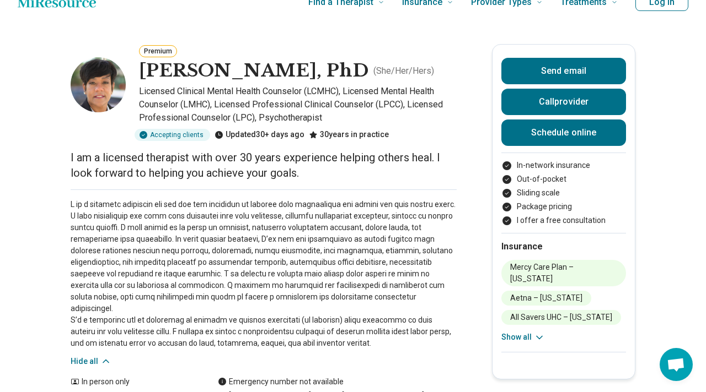
scroll to position [24, 0]
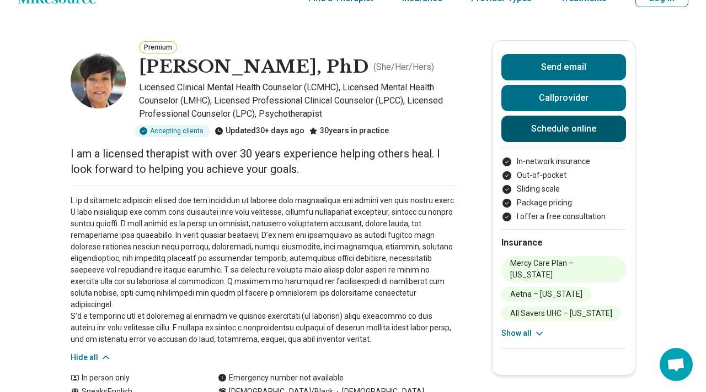
click at [516, 131] on link "Schedule online" at bounding box center [563, 129] width 125 height 26
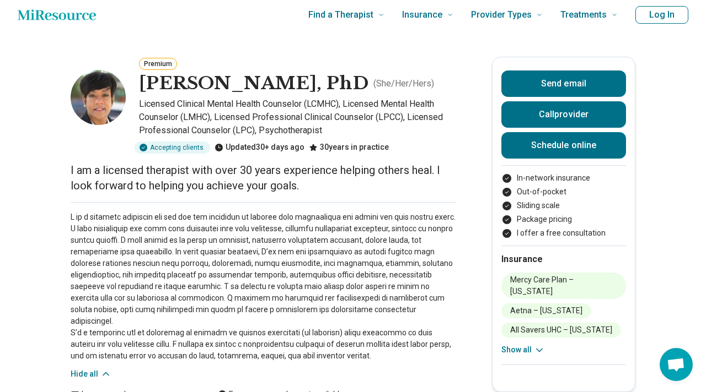
scroll to position [0, 0]
